Goal: Find specific page/section: Find specific page/section

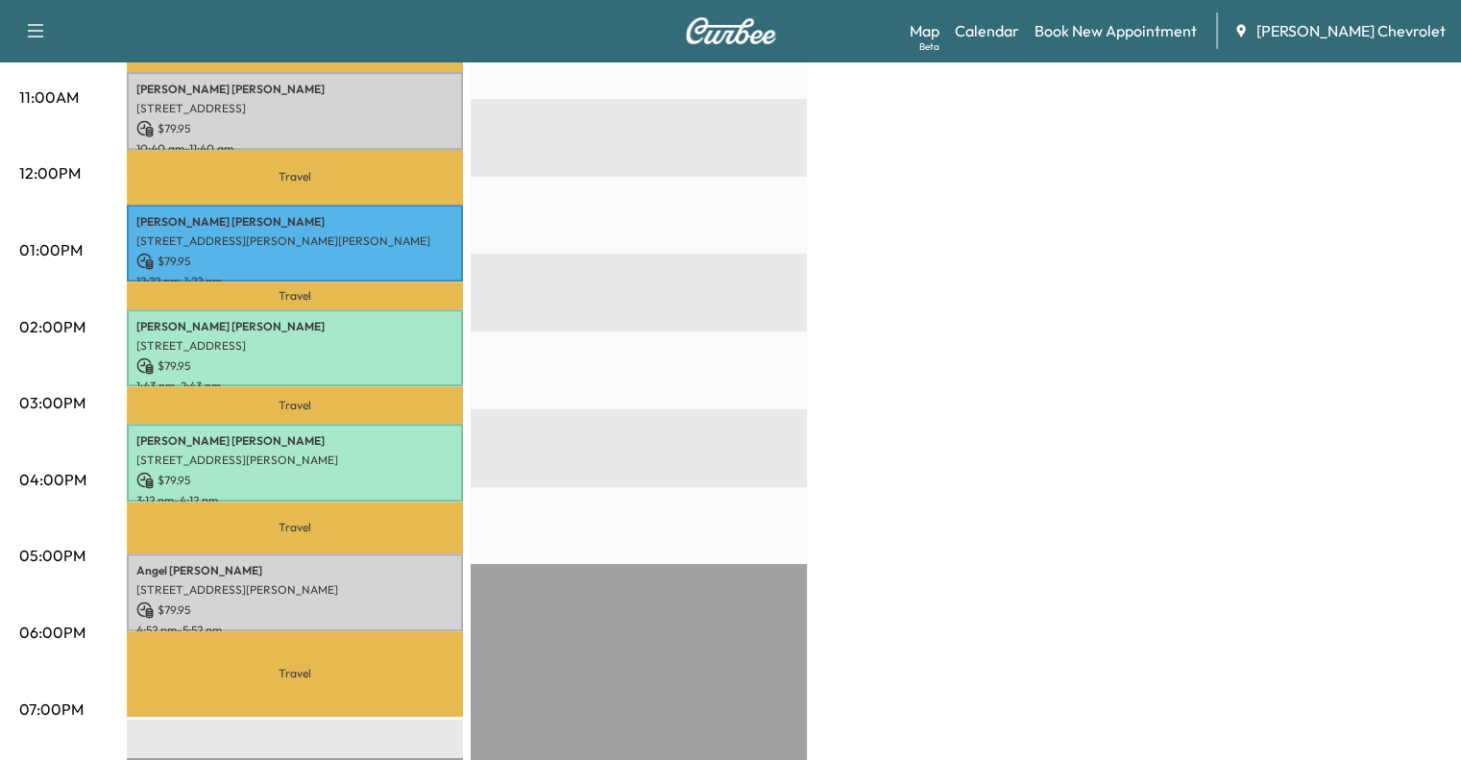
scroll to position [657, 0]
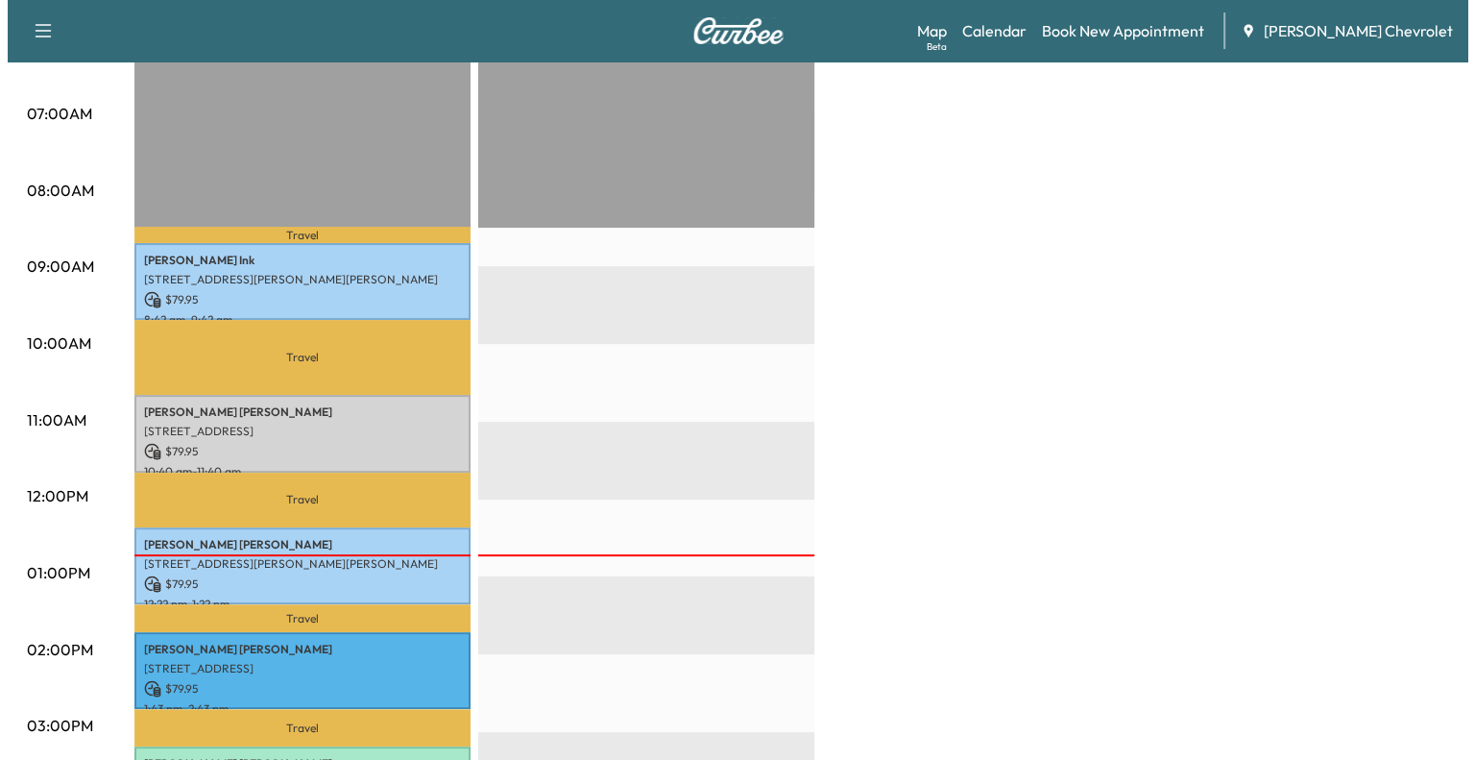
scroll to position [594, 0]
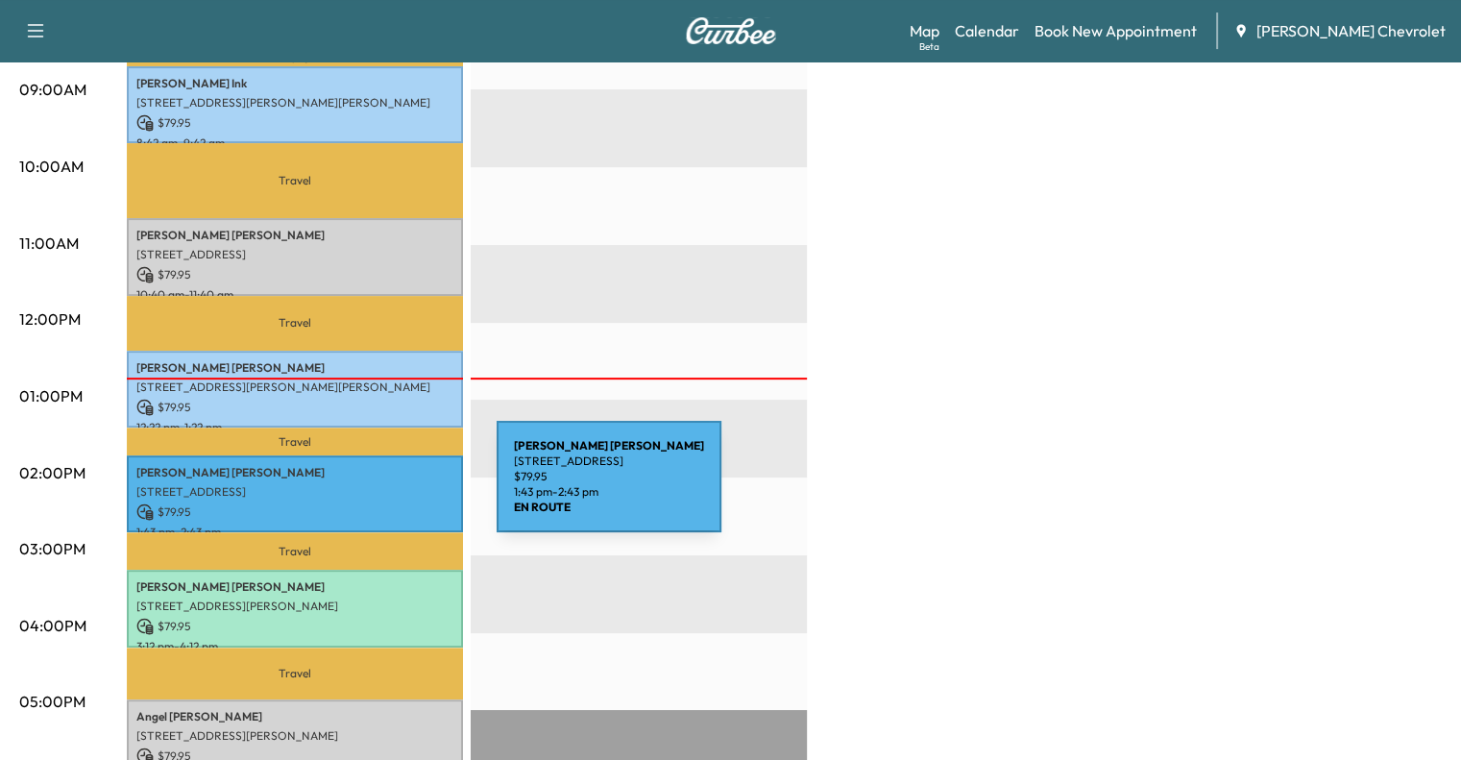
click at [352, 488] on p "[STREET_ADDRESS]" at bounding box center [294, 491] width 317 height 15
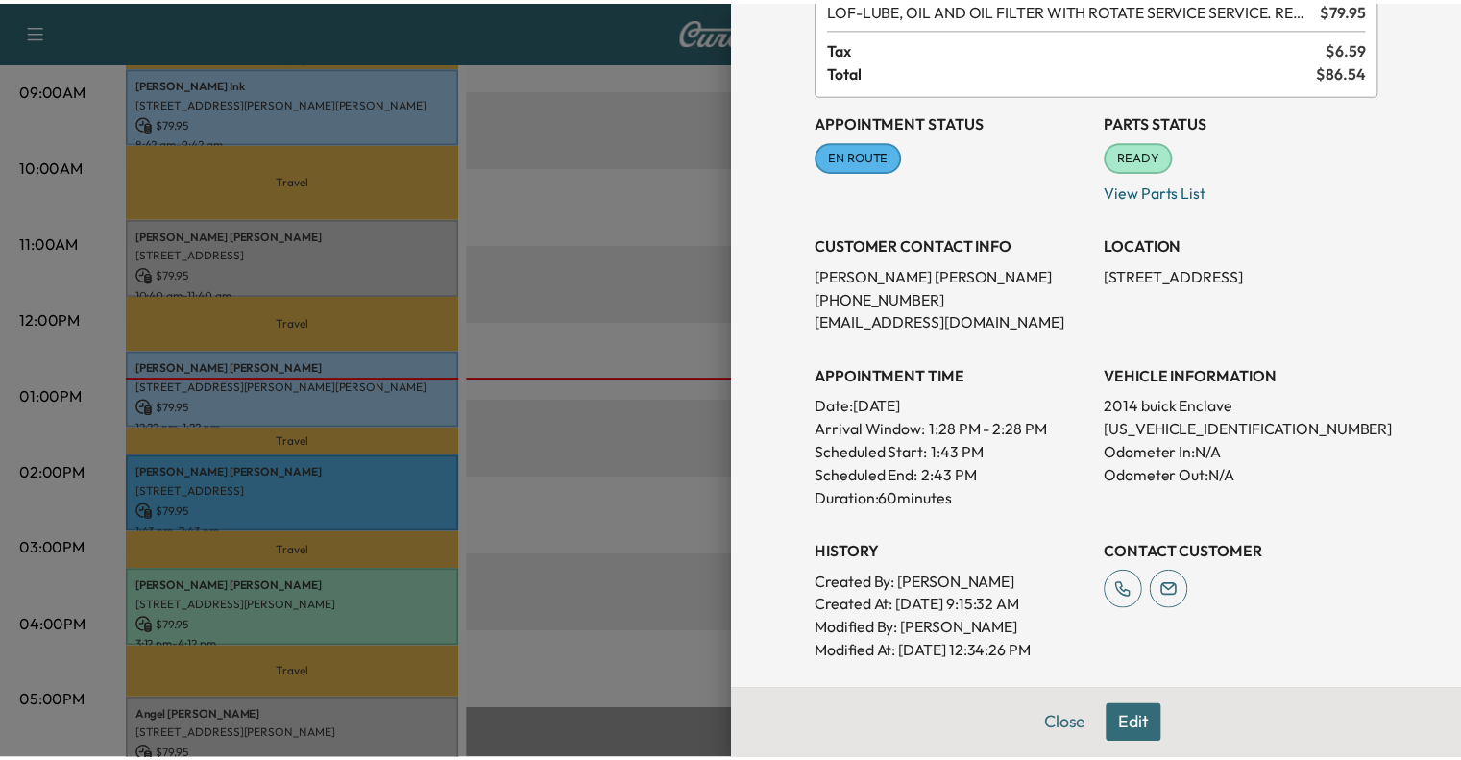
scroll to position [133, 0]
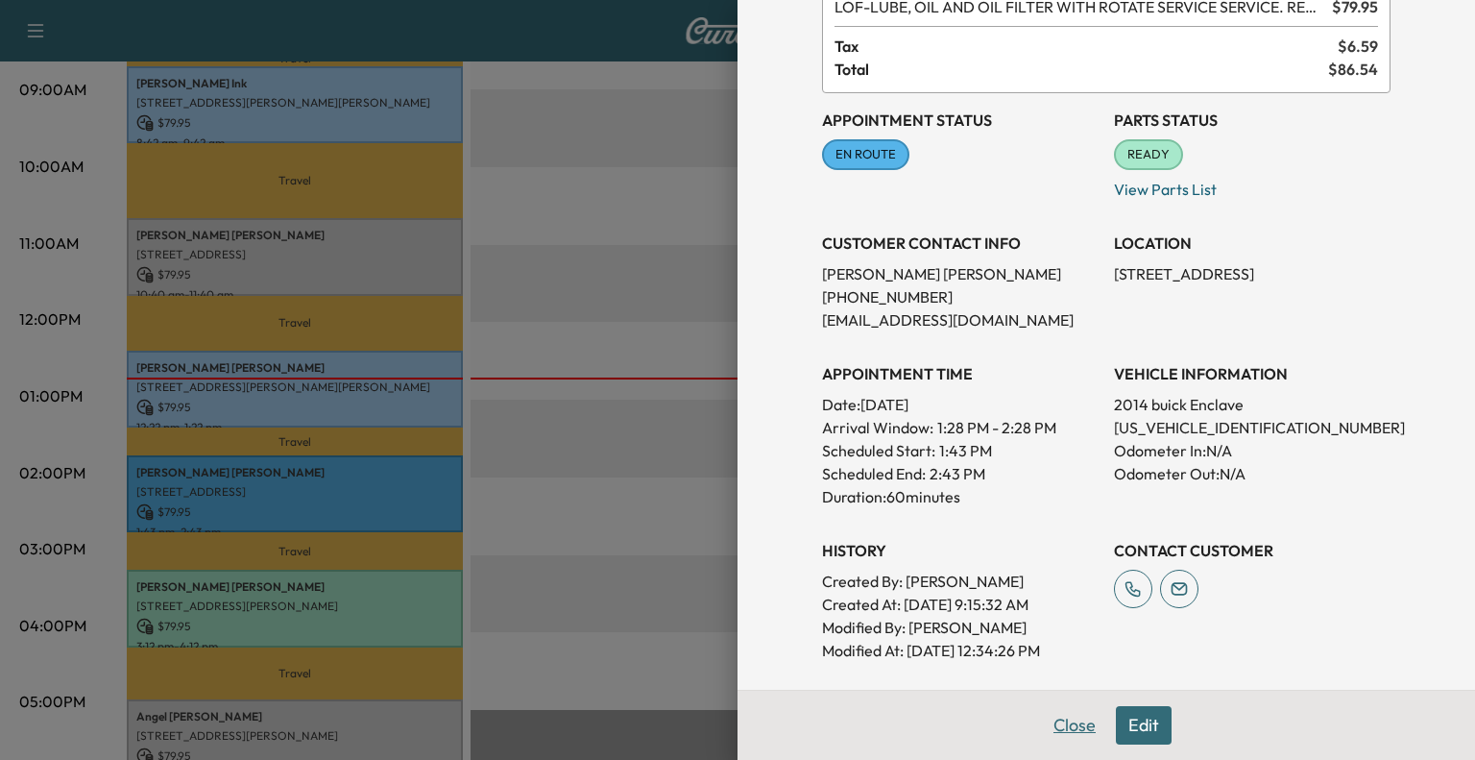
click at [1064, 720] on button "Close" at bounding box center [1074, 725] width 67 height 38
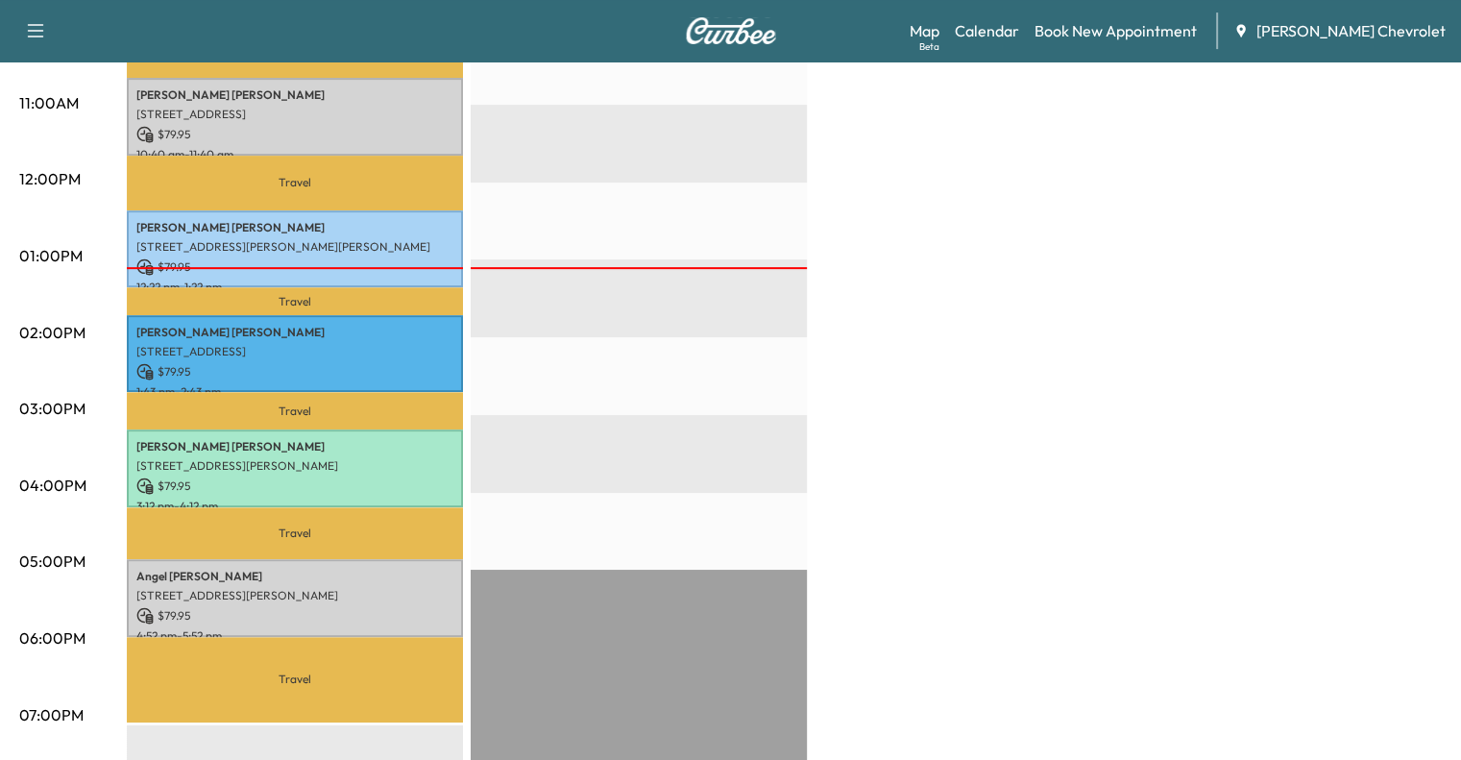
scroll to position [734, 0]
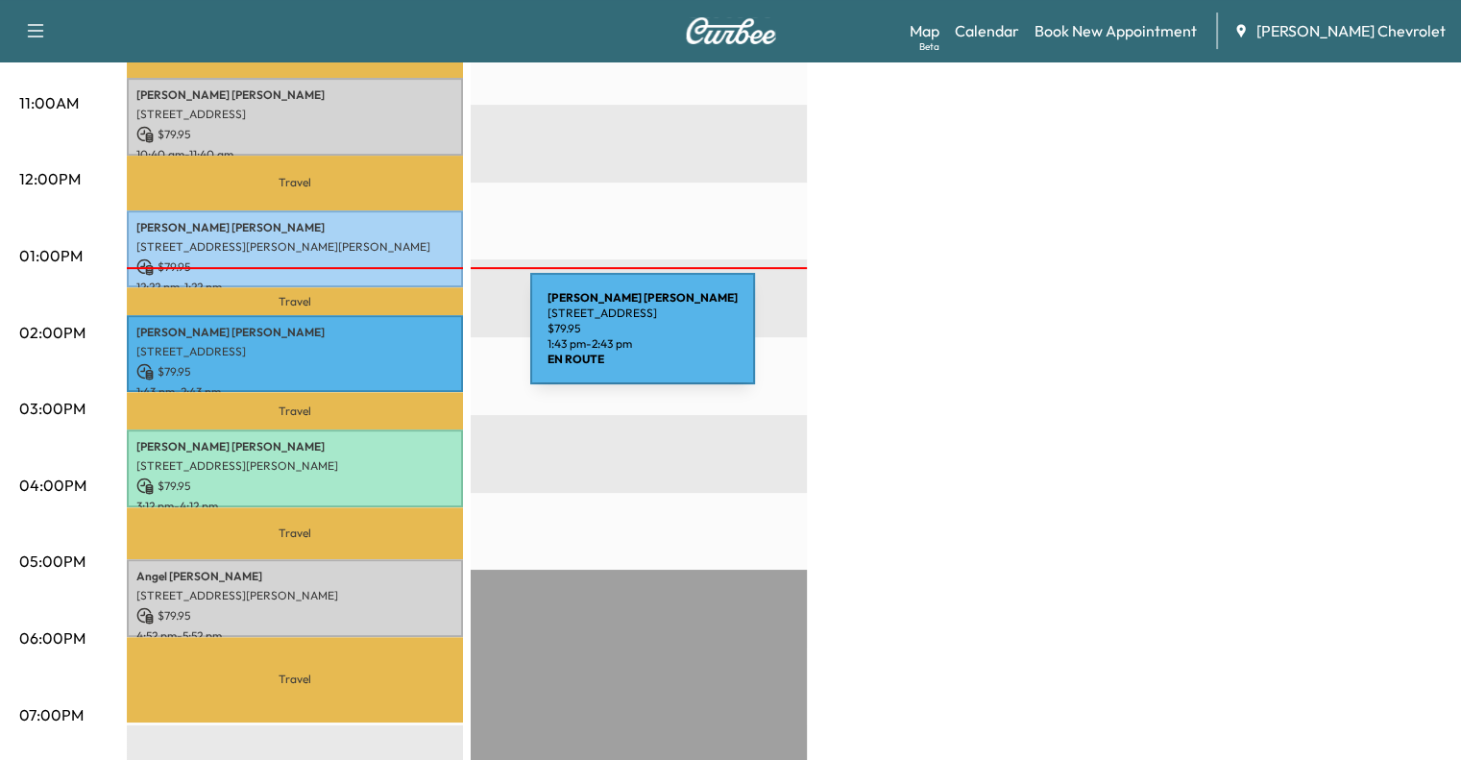
click at [386, 344] on p "[STREET_ADDRESS]" at bounding box center [294, 351] width 317 height 15
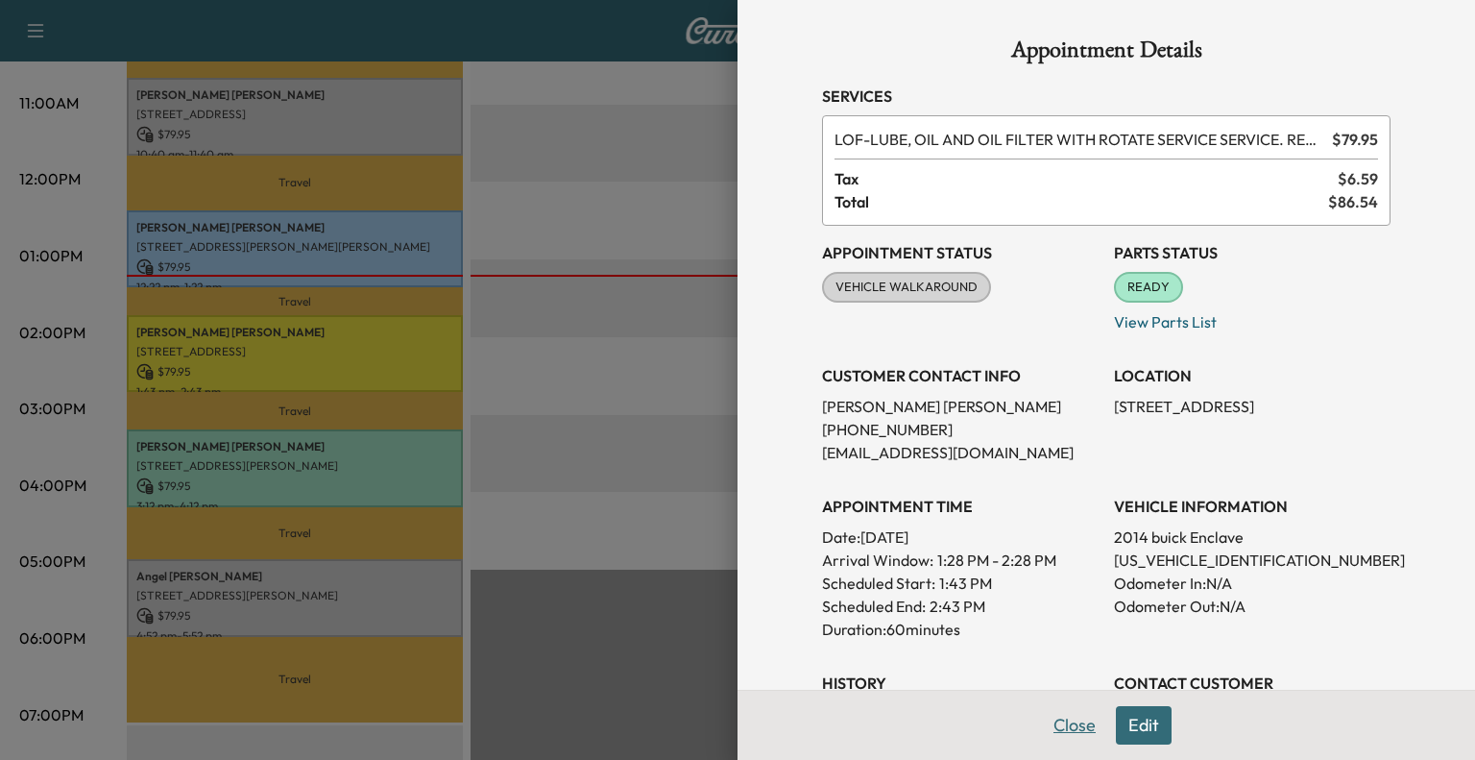
click at [1041, 736] on button "Close" at bounding box center [1074, 725] width 67 height 38
